Goal: Information Seeking & Learning: Understand process/instructions

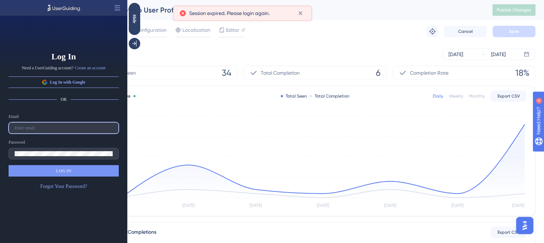
click at [55, 130] on input "text" at bounding box center [64, 128] width 98 height 5
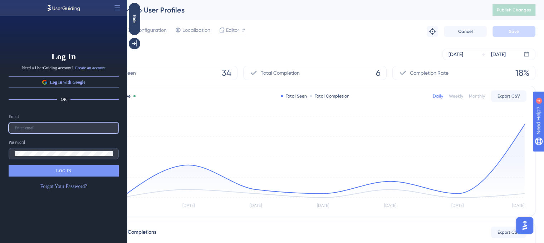
click at [55, 130] on input "text" at bounding box center [64, 128] width 98 height 5
click at [78, 127] on input "text" at bounding box center [64, 128] width 98 height 5
paste input "[EMAIL_ADDRESS][DOMAIN_NAME]"
type input "[EMAIL_ADDRESS][DOMAIN_NAME]"
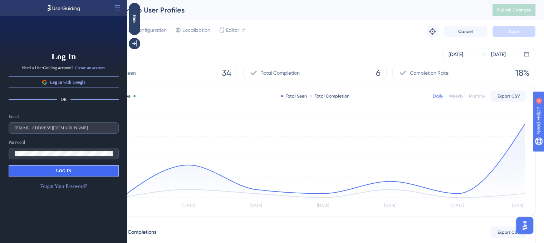
click at [40, 173] on button "LOG IN" at bounding box center [64, 170] width 110 height 11
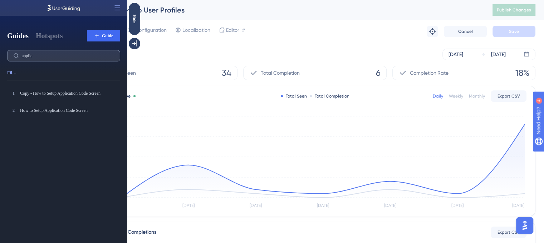
click at [39, 52] on label "applic" at bounding box center [63, 55] width 113 height 11
click at [39, 53] on input "applic" at bounding box center [68, 55] width 92 height 5
click at [39, 56] on input "applic" at bounding box center [68, 55] width 92 height 5
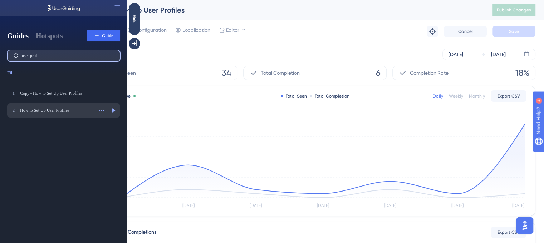
type input "user prof"
click at [38, 109] on div "How to Set Up User Profiles" at bounding box center [56, 111] width 73 height 6
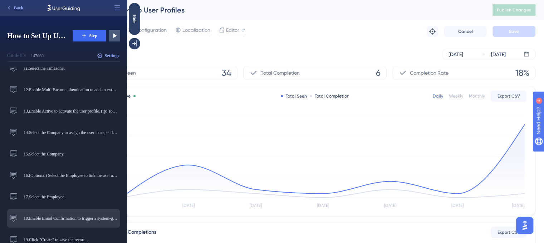
scroll to position [227, 0]
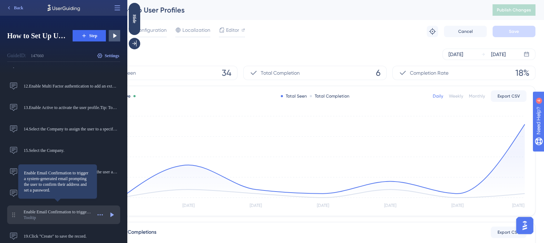
click at [59, 213] on span "Enable Email Confirmation to trigger a system-generated email prompting the use…" at bounding box center [58, 212] width 68 height 6
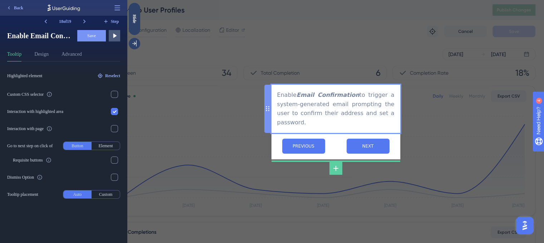
click at [323, 117] on div "Enable Email Confirmation to trigger a system-generated email prompting the use…" at bounding box center [335, 109] width 117 height 37
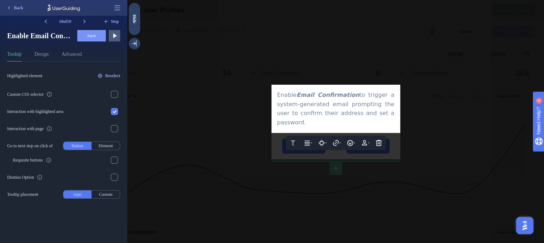
click at [323, 117] on span "to trigger a system-generated email prompting the user to confirm their address…" at bounding box center [336, 109] width 119 height 35
copy div "Enable Email Confirmation to trigger a system-generated email prompting the use…"
click at [312, 103] on div "Enable Email Confirmation to trigger a system-generated email prompting the use…" at bounding box center [335, 109] width 117 height 37
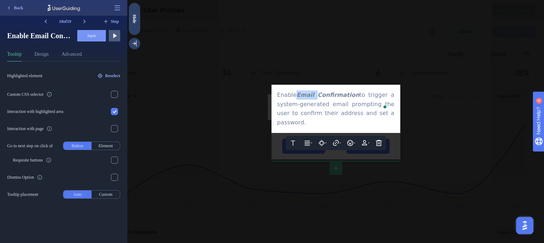
copy div "Enable Email Confirmation to trigger a system-generated email prompting the use…"
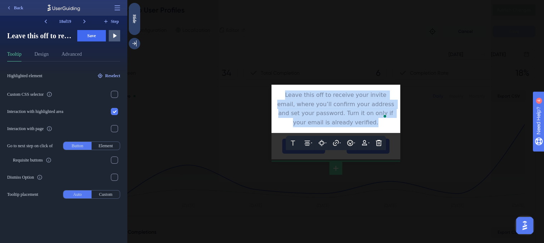
drag, startPoint x: 281, startPoint y: 96, endPoint x: 370, endPoint y: 124, distance: 93.7
click at [370, 124] on div "Leave this off to receive your invite email, where you’ll confirm your address …" at bounding box center [335, 109] width 117 height 37
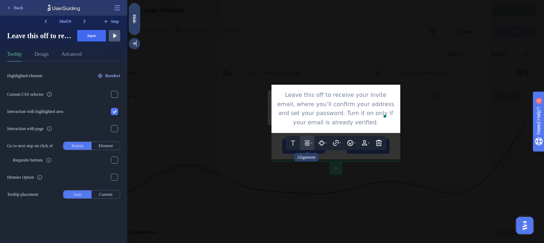
click at [311, 139] on button at bounding box center [307, 143] width 14 height 14
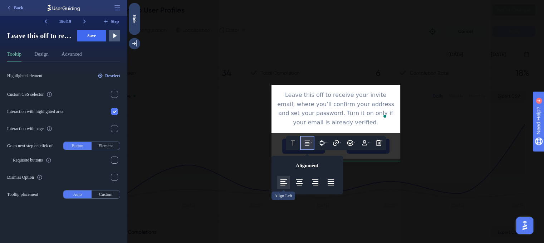
click at [278, 185] on button at bounding box center [283, 182] width 13 height 13
click at [324, 122] on div "Leave this off to receive your invite email, where you’ll confirm your address …" at bounding box center [335, 109] width 117 height 37
